Goal: Information Seeking & Learning: Find specific fact

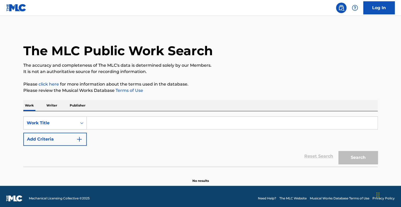
click at [110, 125] on input "Search Form" at bounding box center [232, 123] width 290 height 13
paste input "Foolin' Around"
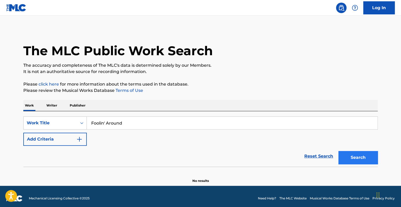
type input "Foolin' Around"
click at [366, 160] on button "Search" at bounding box center [357, 157] width 39 height 13
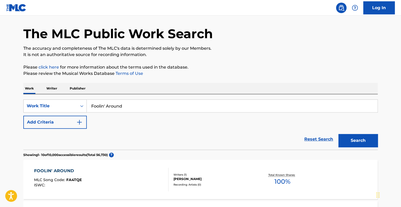
scroll to position [26, 0]
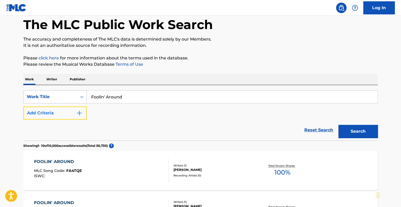
click at [72, 114] on button "Add Criteria" at bounding box center [54, 113] width 63 height 13
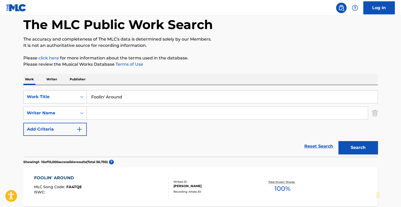
click at [108, 115] on input "Search Form" at bounding box center [227, 113] width 281 height 13
paste input "[PERSON_NAME]"
type input "[PERSON_NAME]"
click at [357, 145] on button "Search" at bounding box center [357, 147] width 39 height 13
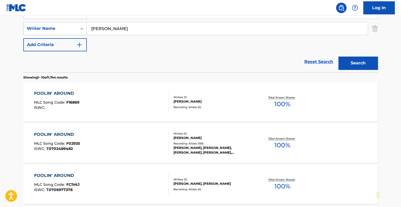
scroll to position [131, 0]
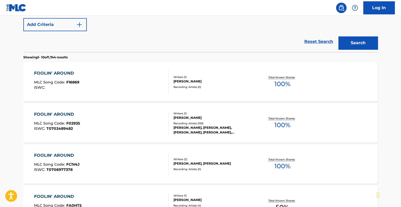
click at [216, 115] on div "Writers ( 1 )" at bounding box center [212, 114] width 79 height 4
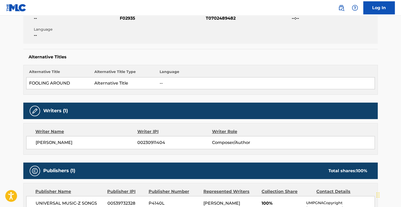
scroll to position [17, 0]
